Goal: Task Accomplishment & Management: Manage account settings

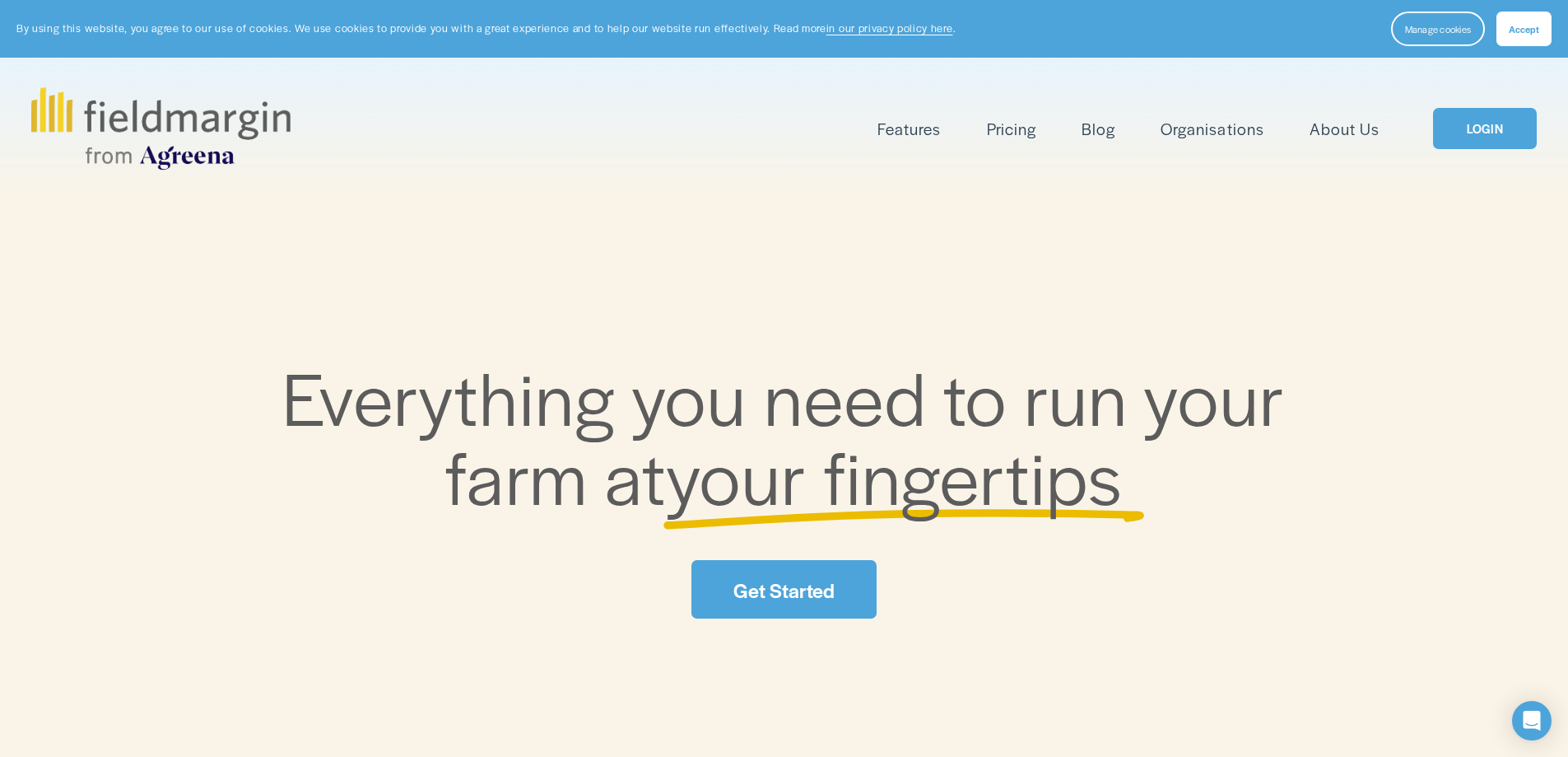
click at [1461, 129] on link "LOGIN" at bounding box center [1485, 129] width 104 height 42
click at [1489, 134] on link "LOGIN" at bounding box center [1485, 129] width 104 height 42
